Goal: Task Accomplishment & Management: Complete application form

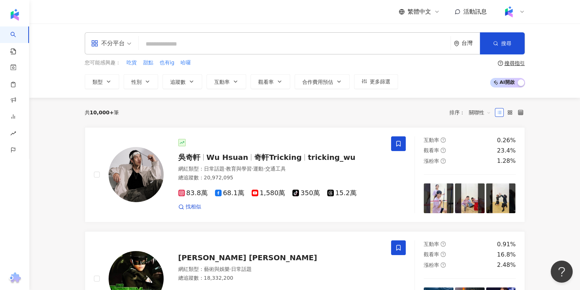
click at [272, 50] on input "search" at bounding box center [295, 44] width 306 height 14
paste input "********"
type input "********"
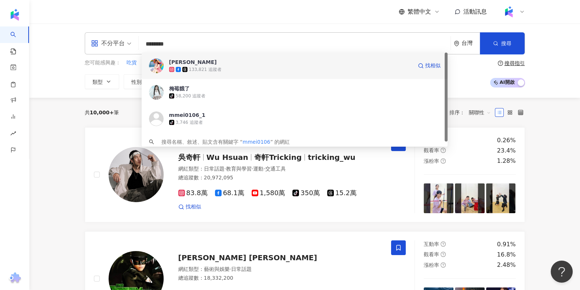
click at [238, 58] on span "梅莓李" at bounding box center [290, 61] width 243 height 7
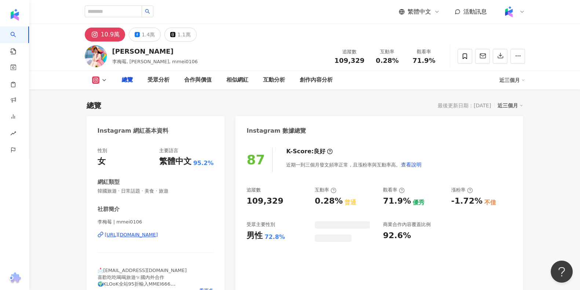
click at [358, 57] on span "109,329" at bounding box center [350, 61] width 30 height 8
click at [390, 62] on span "0.28%" at bounding box center [387, 60] width 23 height 7
click at [389, 62] on span "0.28%" at bounding box center [387, 60] width 23 height 7
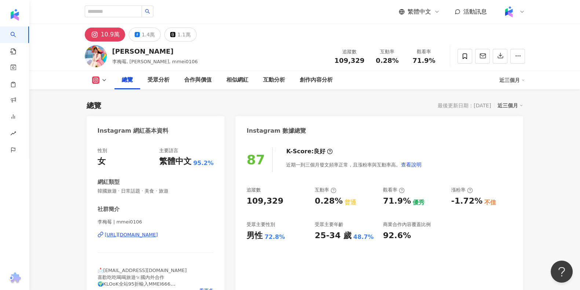
click at [389, 62] on span "0.28%" at bounding box center [387, 60] width 23 height 7
click at [383, 61] on span "0.28%" at bounding box center [387, 60] width 23 height 7
click at [378, 61] on span "0.28%" at bounding box center [387, 60] width 23 height 7
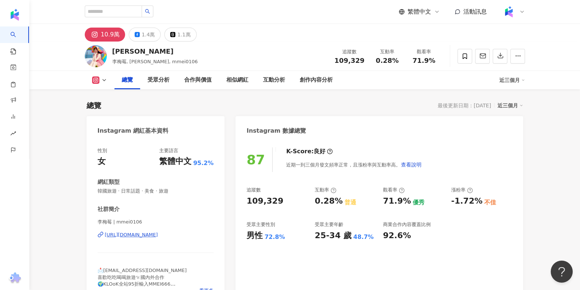
click at [378, 61] on span "0.28%" at bounding box center [387, 60] width 23 height 7
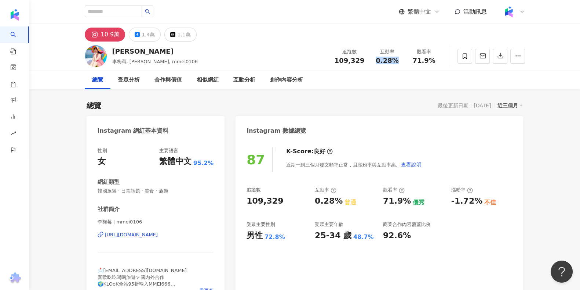
copy span "0.28%"
click at [431, 59] on span "71.9%" at bounding box center [424, 60] width 23 height 7
click at [429, 60] on span "71.9%" at bounding box center [424, 60] width 23 height 7
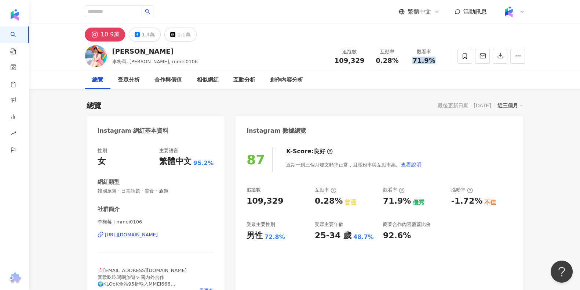
copy span "71.9%"
drag, startPoint x: 453, startPoint y: 202, endPoint x: 475, endPoint y: 199, distance: 22.6
click at [475, 199] on div "-1.72%" at bounding box center [467, 200] width 31 height 11
copy div "1.72%"
click at [158, 236] on div "https://www.instagram.com/mmei0106/" at bounding box center [131, 234] width 53 height 7
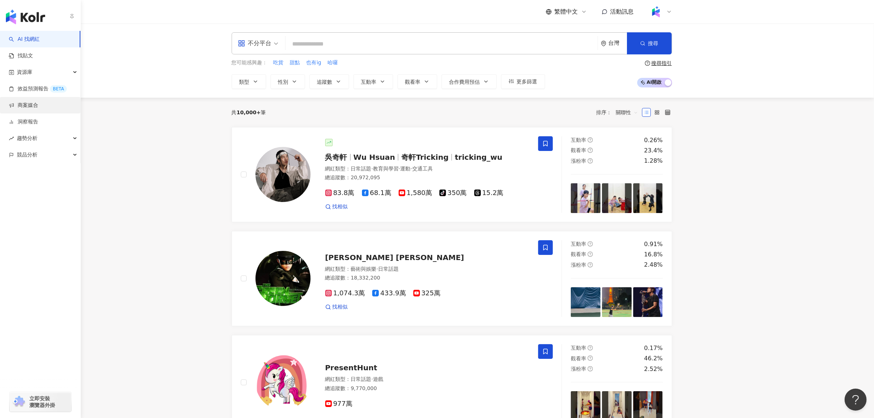
click at [18, 104] on link "商案媒合" at bounding box center [23, 105] width 29 height 7
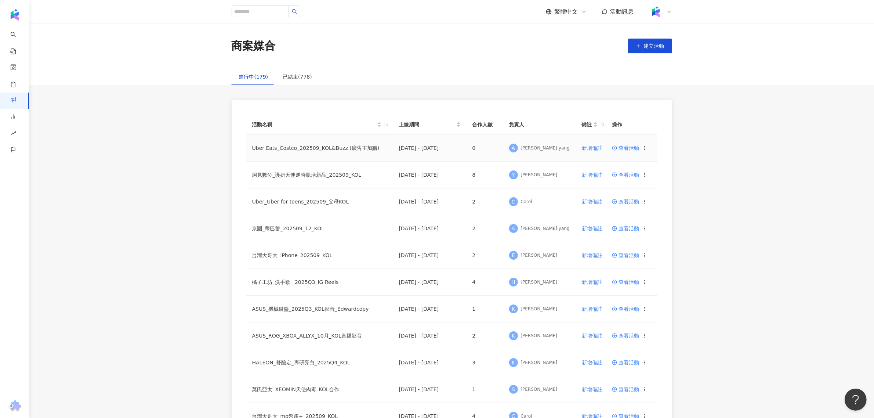
click at [628, 147] on span "查看活動" at bounding box center [625, 147] width 27 height 5
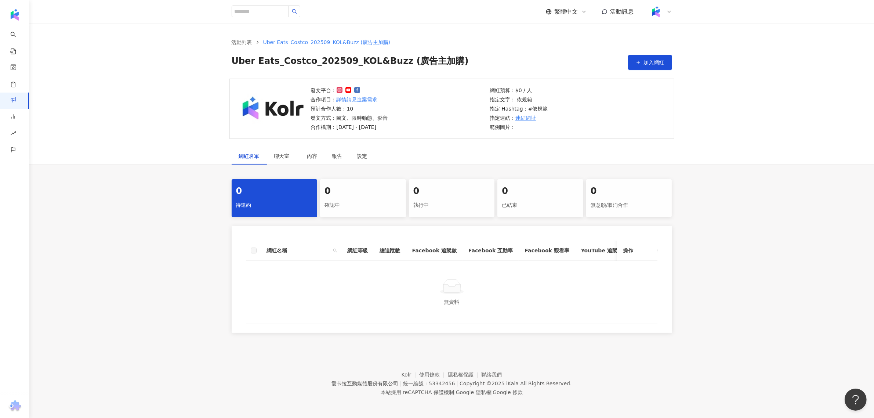
click at [441, 192] on div "0" at bounding box center [451, 191] width 77 height 12
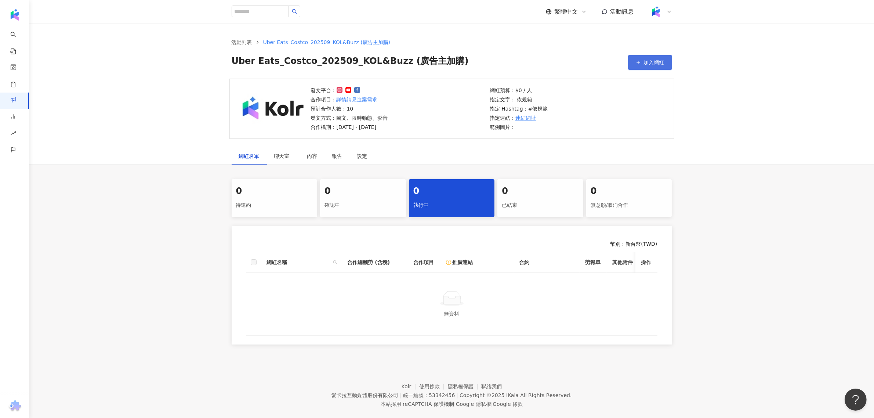
click at [634, 58] on button "加入網紅" at bounding box center [650, 62] width 44 height 15
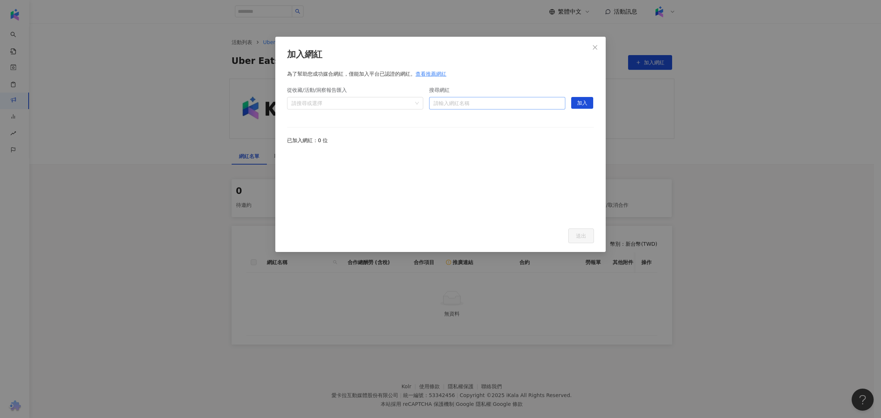
click at [458, 105] on input "搜尋網紅" at bounding box center [497, 103] width 127 height 12
type input "*"
type input "***"
click at [592, 45] on icon "close" at bounding box center [595, 47] width 6 height 6
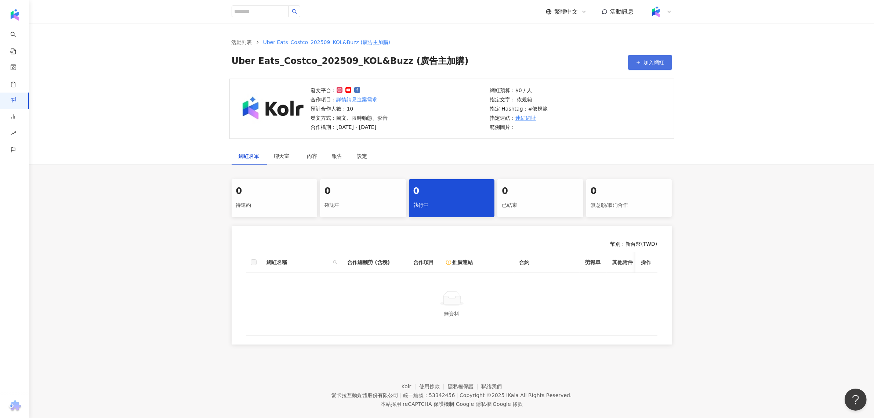
click at [645, 59] on span "加入網紅" at bounding box center [654, 62] width 21 height 6
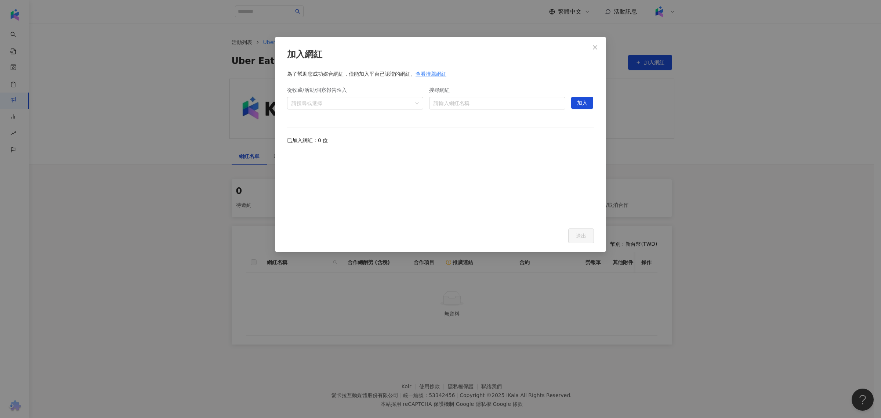
drag, startPoint x: 467, startPoint y: 111, endPoint x: 469, endPoint y: 107, distance: 4.4
click at [468, 110] on form "搜尋網紅 請輸入網紅名稱" at bounding box center [497, 100] width 136 height 37
click at [469, 107] on input "搜尋網紅" at bounding box center [497, 103] width 127 height 12
type input "***"
click at [476, 137] on div "我是江老師" at bounding box center [469, 137] width 26 height 7
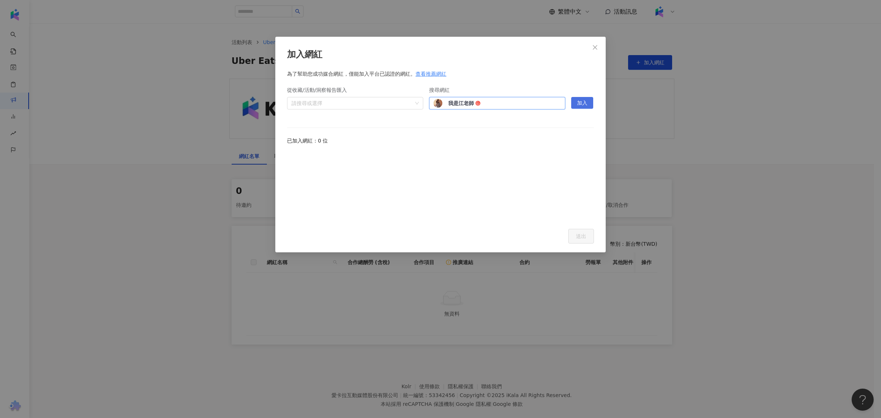
click at [590, 107] on button "加入" at bounding box center [582, 103] width 22 height 12
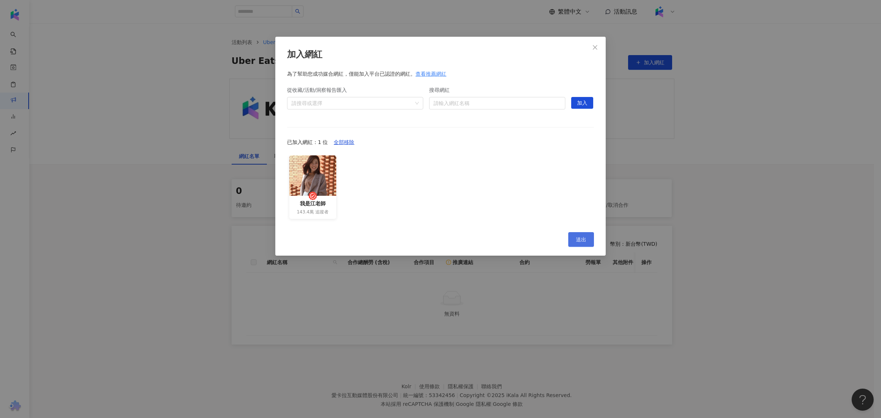
click at [584, 236] on span "送出" at bounding box center [581, 239] width 10 height 6
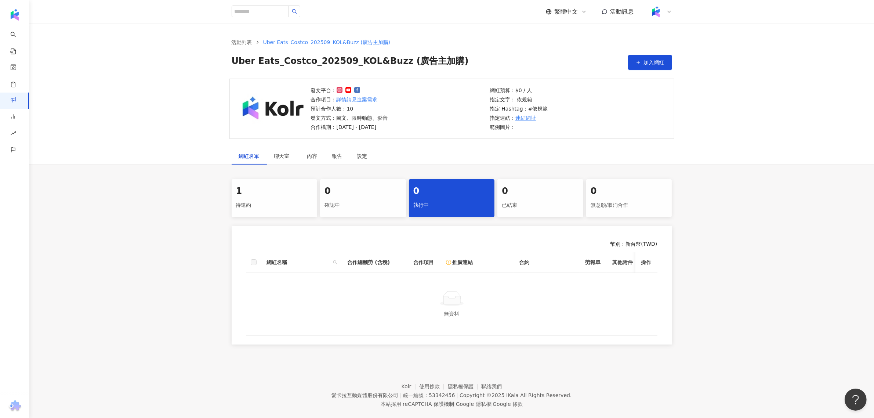
click at [237, 175] on div "網紅名單 聊天室 內容 報告 設定 1 待邀約 0 確認中 0 執行中 0 已結束 0 無意願/取消合作 幣別 ： 新台幣 ( TWD ) 網紅名稱 合作總酬…" at bounding box center [451, 248] width 845 height 201
click at [241, 184] on div "1 待邀約" at bounding box center [275, 198] width 86 height 38
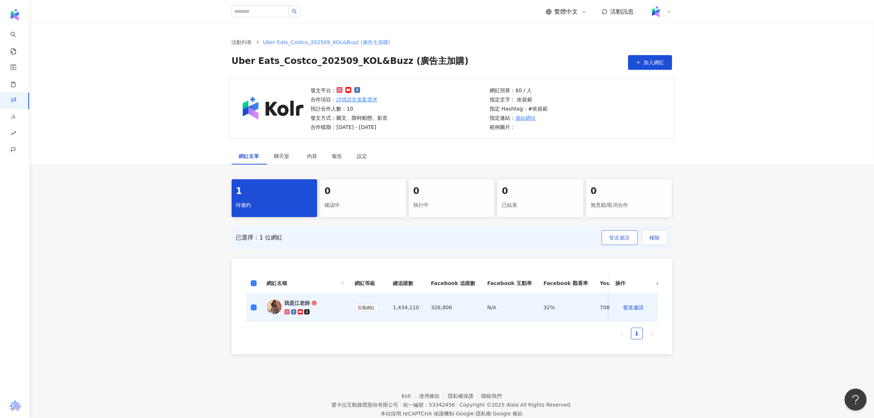
click at [622, 238] on span "發送邀請" at bounding box center [619, 238] width 21 height 6
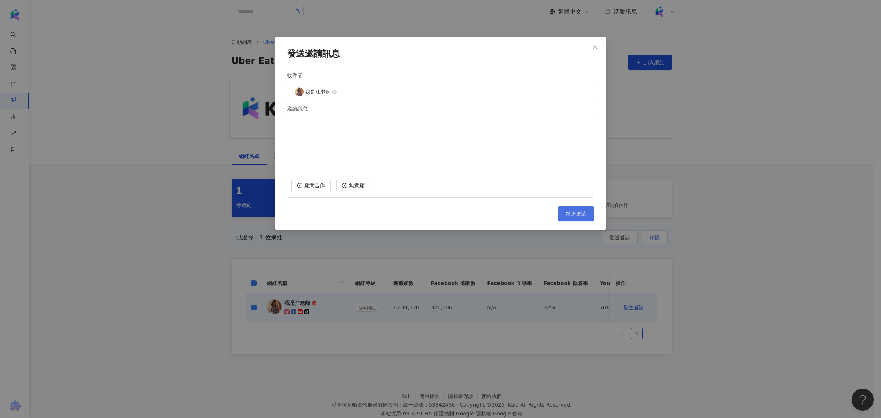
click at [571, 214] on span "發送邀請" at bounding box center [576, 214] width 21 height 6
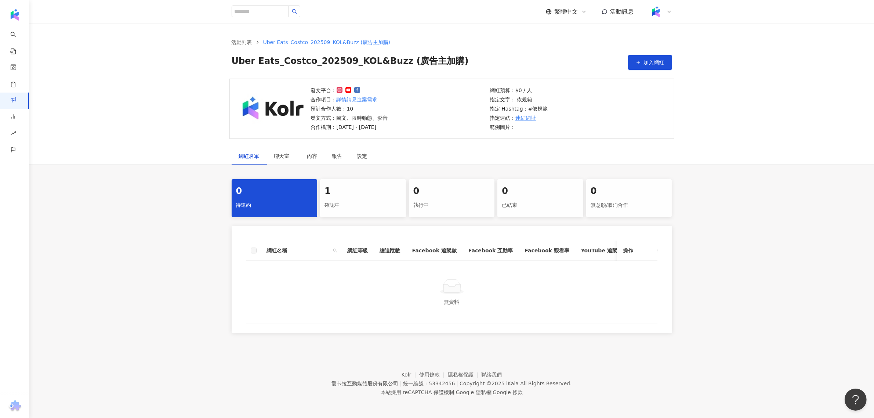
click at [358, 215] on div "1 確認中" at bounding box center [363, 198] width 86 height 38
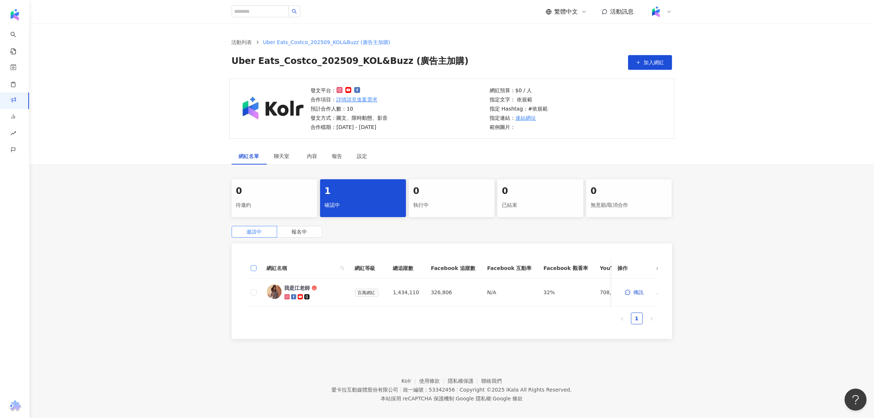
click at [252, 264] on label at bounding box center [254, 268] width 6 height 8
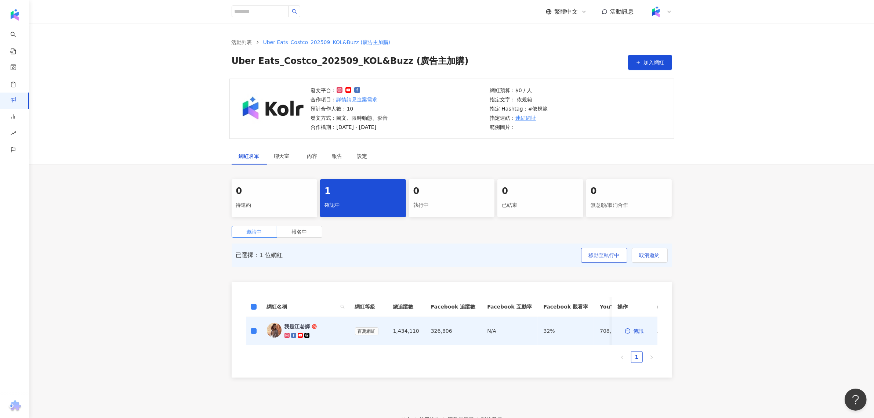
click at [590, 254] on span "移動至執行中" at bounding box center [604, 255] width 31 height 6
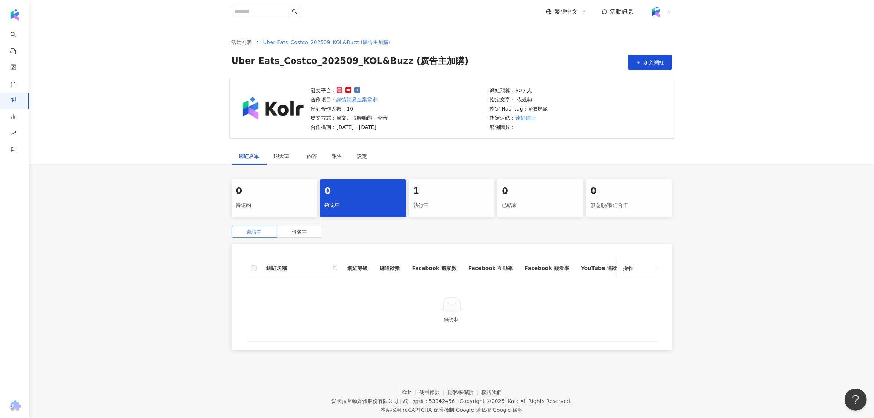
click at [448, 211] on div "執行中" at bounding box center [451, 205] width 77 height 12
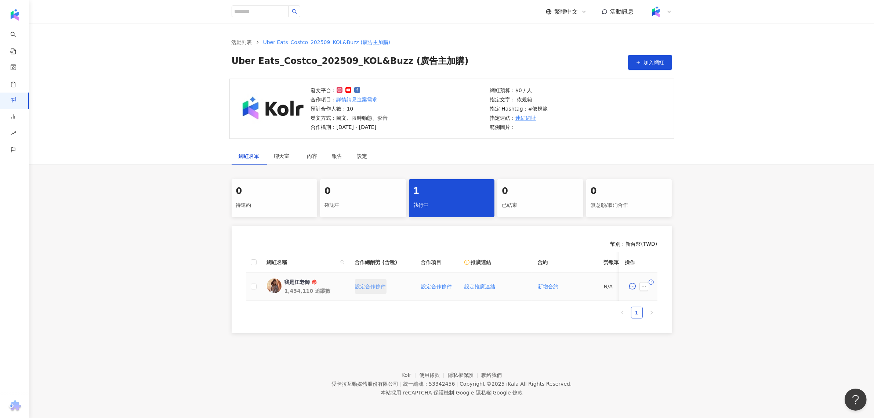
click at [366, 283] on span "設定合作條件" at bounding box center [370, 286] width 31 height 6
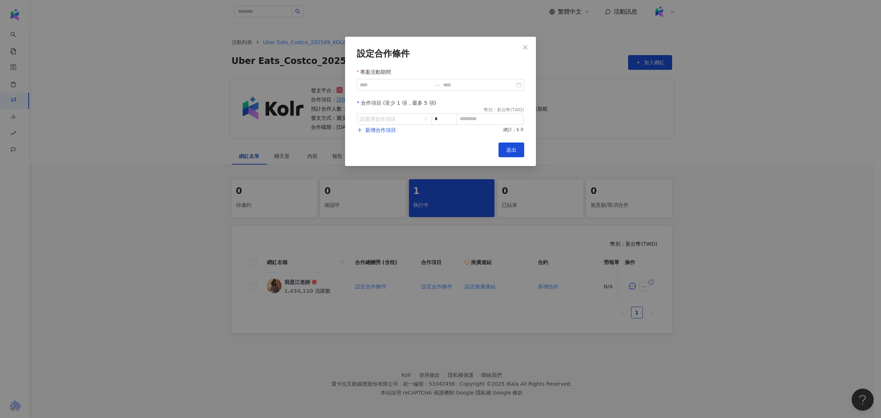
click at [415, 97] on form "設定合作條件 專案活動期間 合作項目 (至少 1 項，最多 5 項) 幣別 ： 新台幣 ( TWD ) 請選擇合作項目 * 新增合作項目 總計：$ 0" at bounding box center [440, 90] width 167 height 85
click at [410, 87] on input "專案活動期間" at bounding box center [396, 85] width 72 height 8
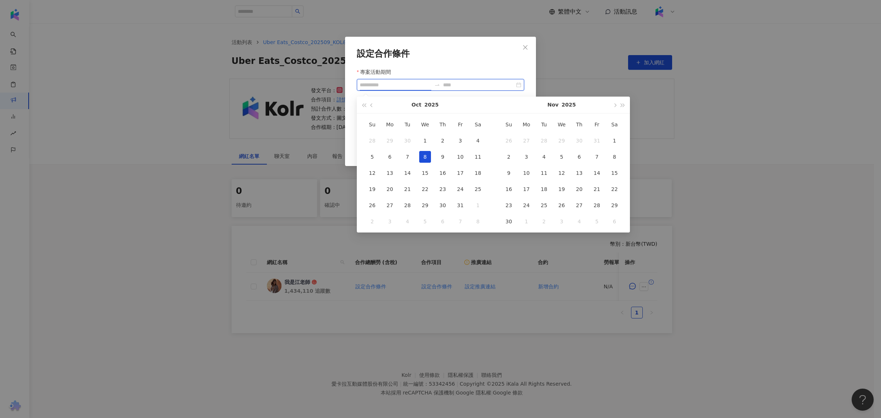
type input "**********"
click at [427, 159] on div "8" at bounding box center [425, 157] width 12 height 12
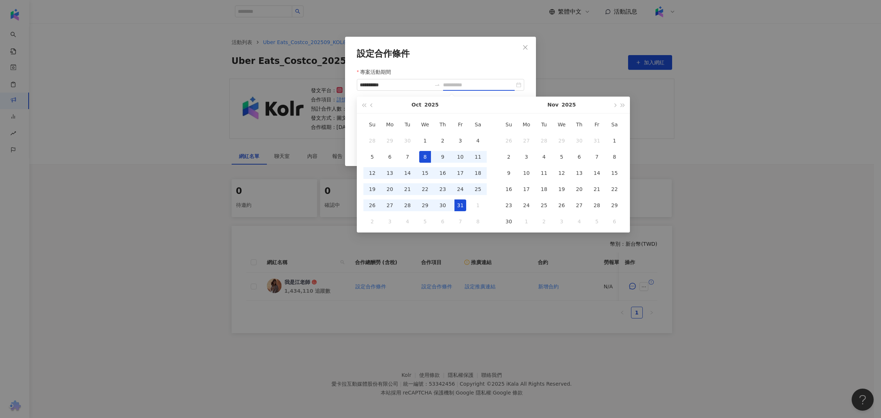
click at [464, 200] on div "31" at bounding box center [461, 205] width 12 height 12
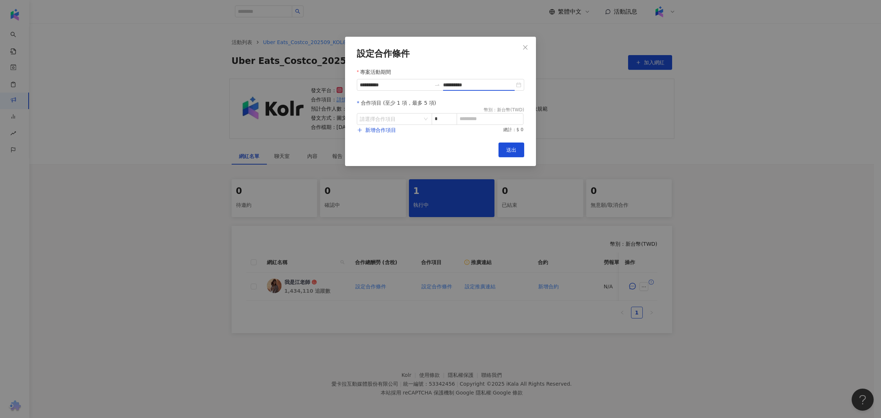
type input "**********"
click at [417, 123] on input "search" at bounding box center [391, 118] width 62 height 11
click at [379, 184] on li "其他" at bounding box center [378, 179] width 41 height 15
click at [417, 136] on div "廣告授權" at bounding box center [418, 135] width 23 height 8
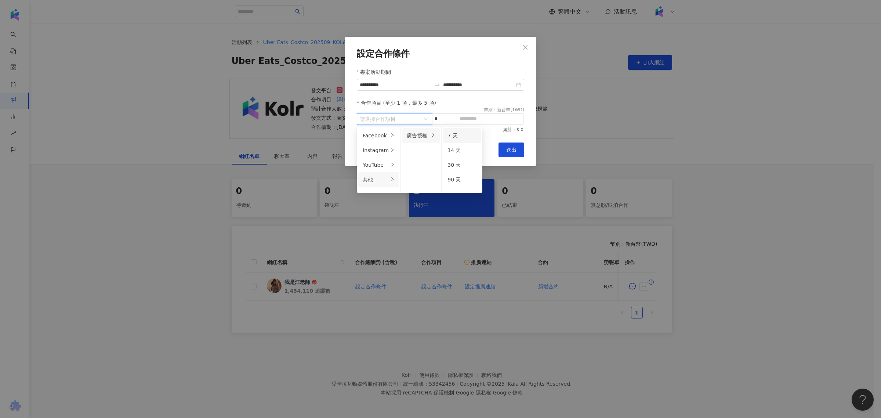
click at [464, 140] on li "7 天" at bounding box center [462, 135] width 38 height 15
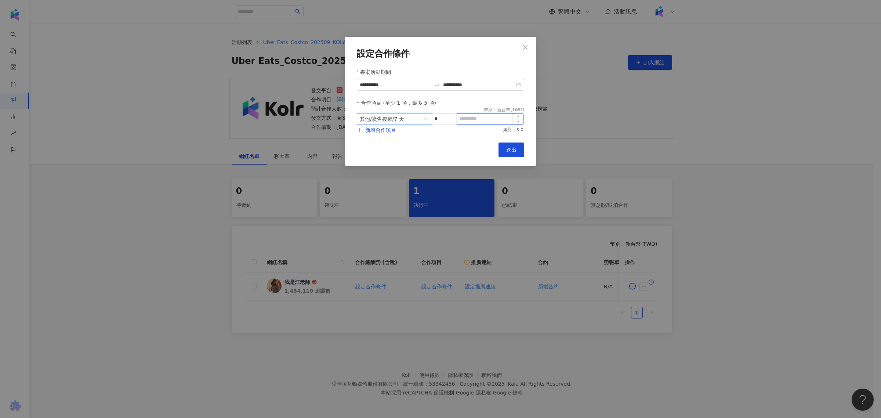
click at [494, 120] on input at bounding box center [490, 118] width 66 height 11
type input "*"
type input "*****"
click at [390, 128] on span "新增合作項目" at bounding box center [380, 130] width 31 height 6
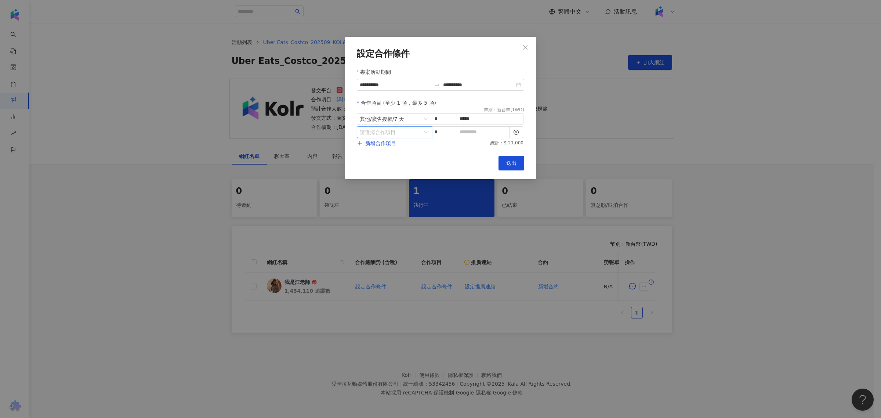
click at [399, 135] on input "search" at bounding box center [391, 132] width 62 height 11
click at [386, 192] on div "其他" at bounding box center [376, 193] width 26 height 8
click at [386, 166] on div "Instagram" at bounding box center [376, 164] width 26 height 8
click at [384, 189] on div "其他" at bounding box center [376, 193] width 26 height 8
click at [463, 148] on div "**********" at bounding box center [440, 108] width 191 height 142
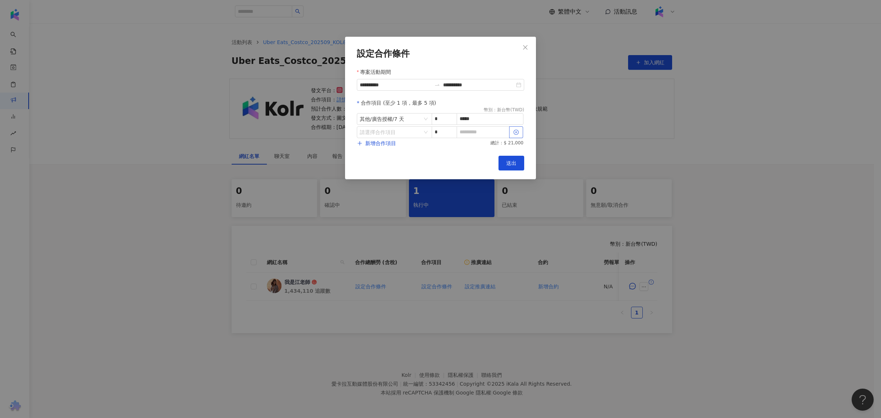
click at [511, 135] on button "button" at bounding box center [516, 132] width 14 height 12
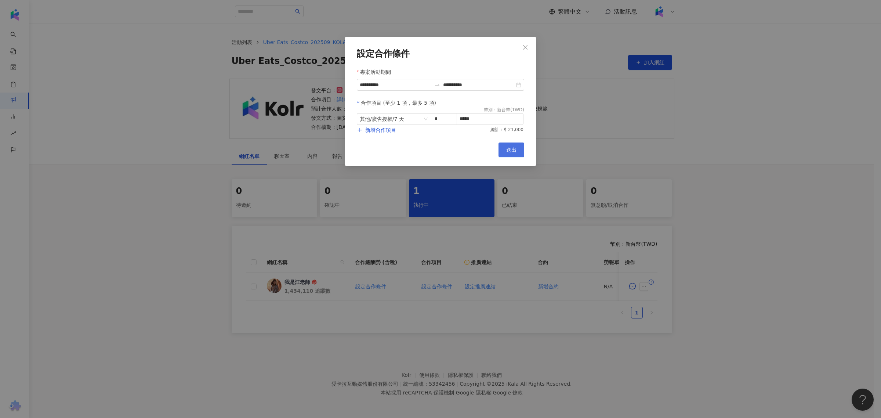
click at [516, 149] on span "送出" at bounding box center [511, 150] width 10 height 6
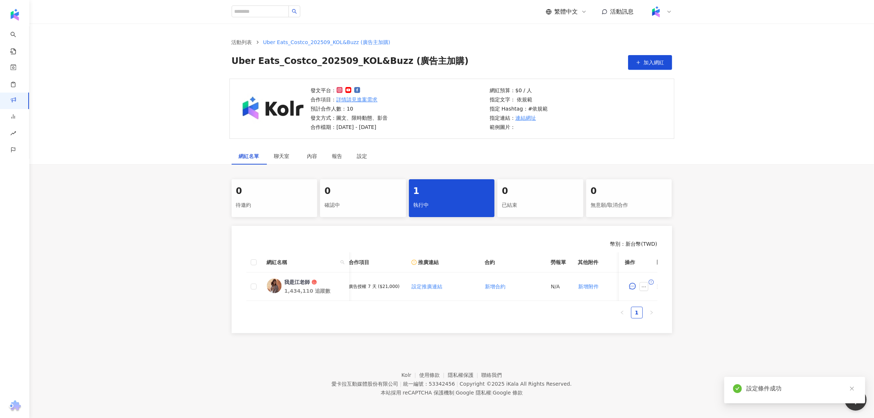
scroll to position [0, 68]
